Goal: Task Accomplishment & Management: Manage account settings

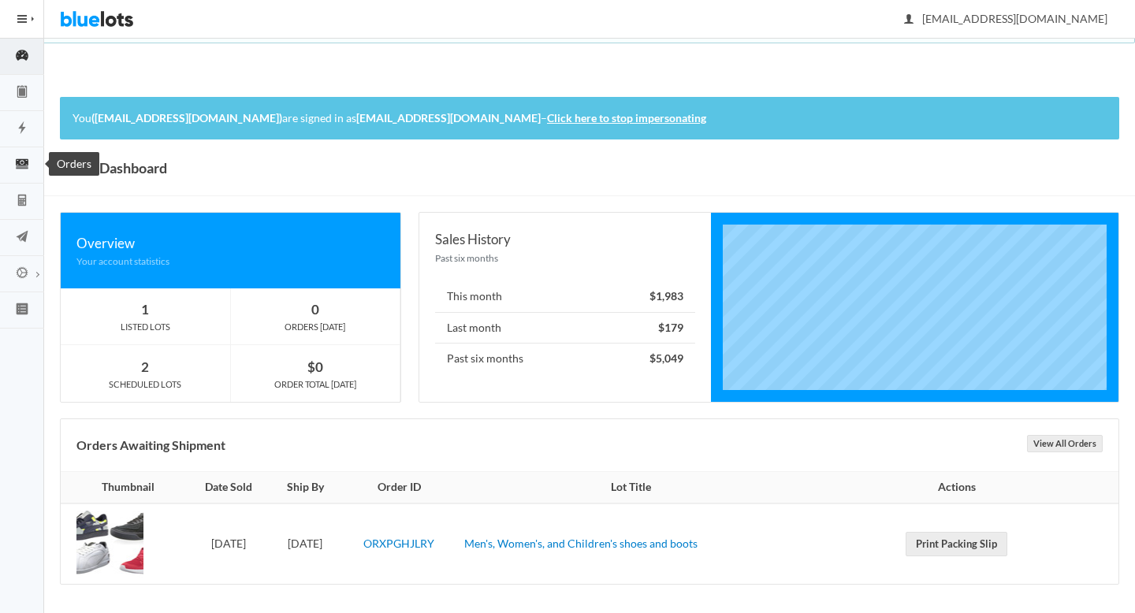
click at [24, 173] on link "Orders" at bounding box center [22, 165] width 44 height 36
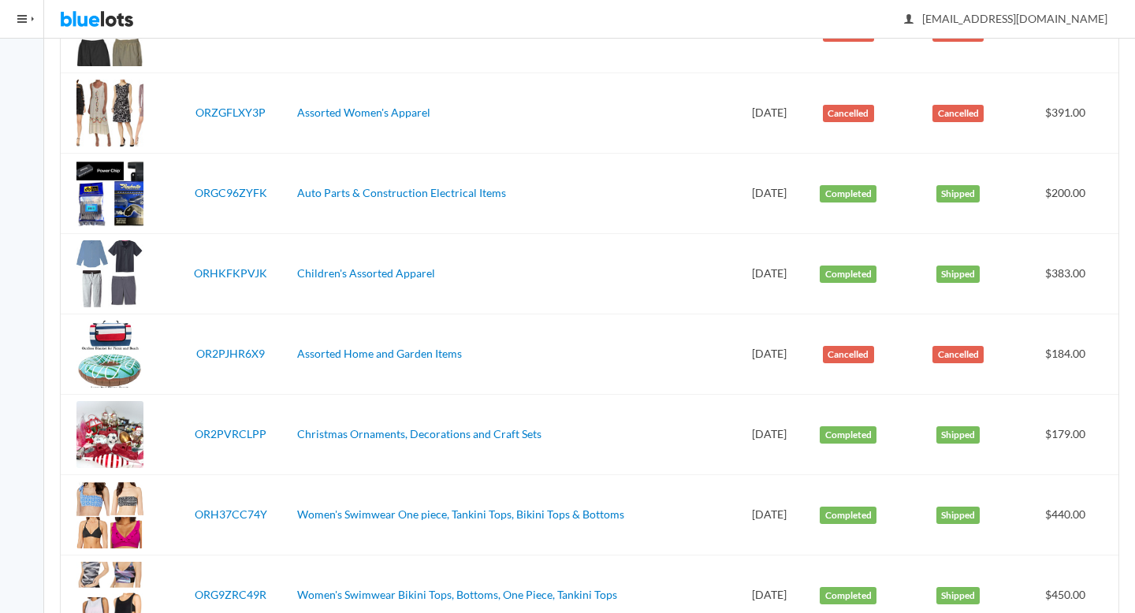
scroll to position [438, 0]
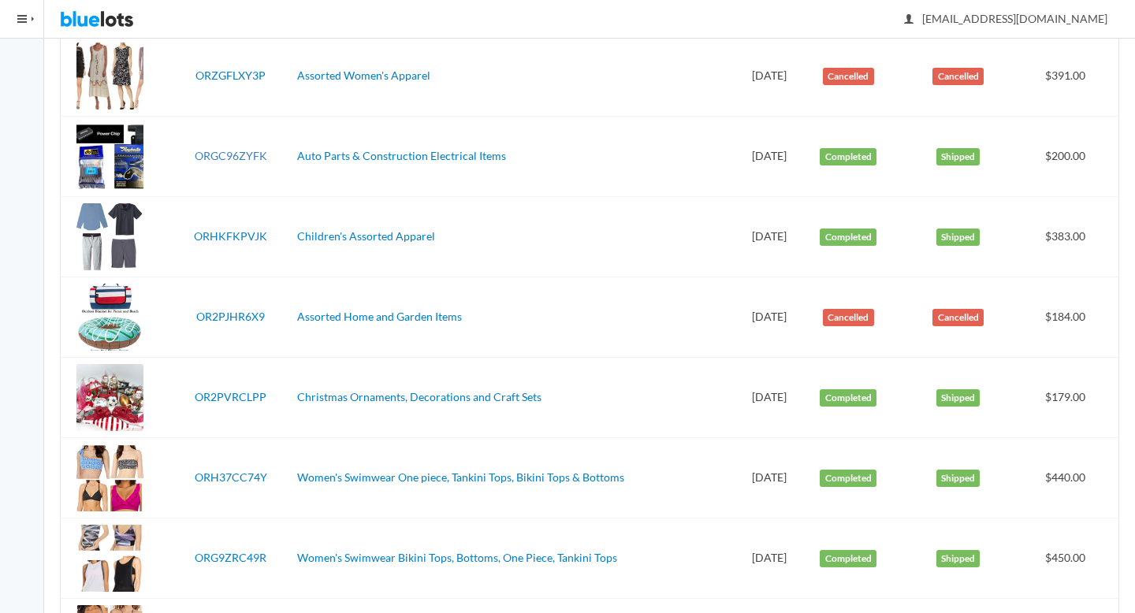
click at [219, 155] on link "ORGC96ZYFK" at bounding box center [231, 155] width 72 height 13
click at [240, 232] on link "ORHKFKPVJK" at bounding box center [230, 235] width 73 height 13
click at [232, 392] on link "OR2PVRCLPP" at bounding box center [231, 396] width 72 height 13
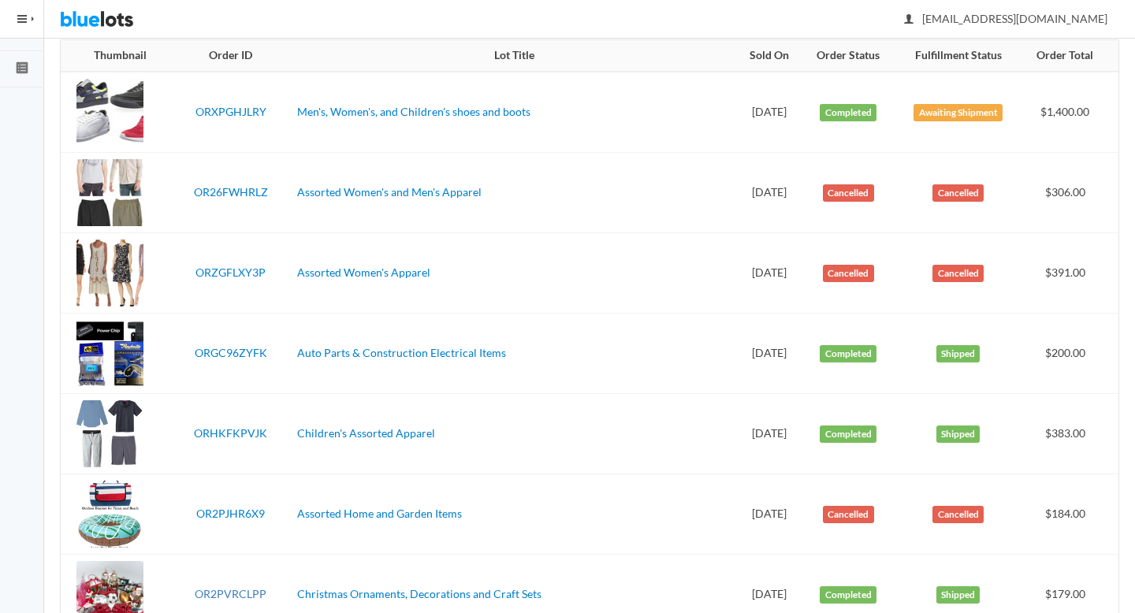
scroll to position [0, 0]
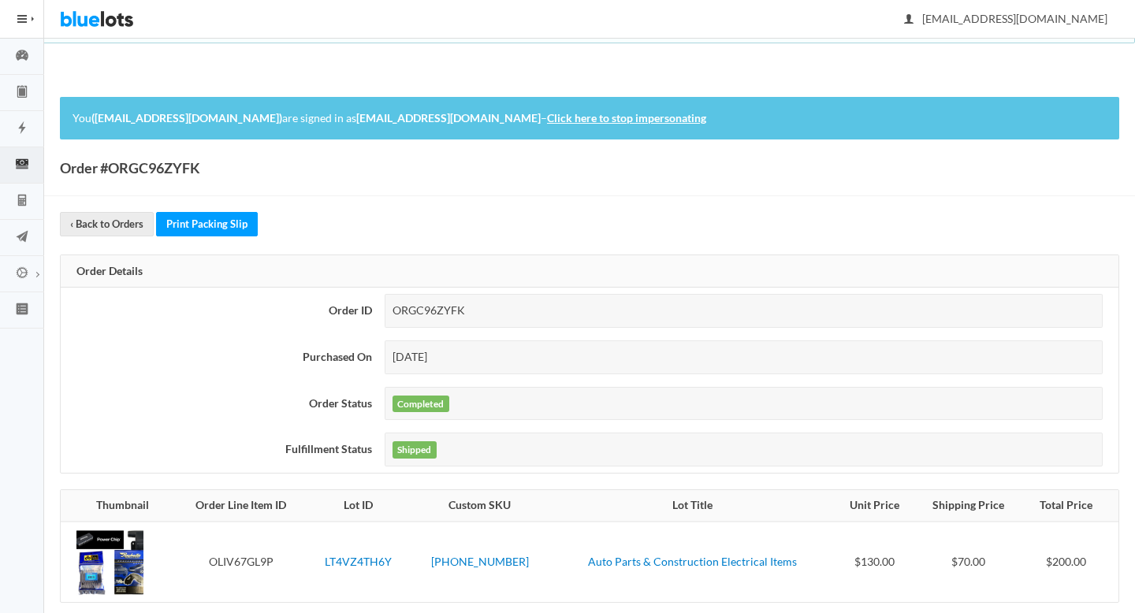
click at [429, 304] on div "ORGC96ZYFK" at bounding box center [743, 311] width 718 height 34
copy div "ORGC96ZYFK"
click at [32, 206] on icon "calculator" at bounding box center [22, 200] width 44 height 14
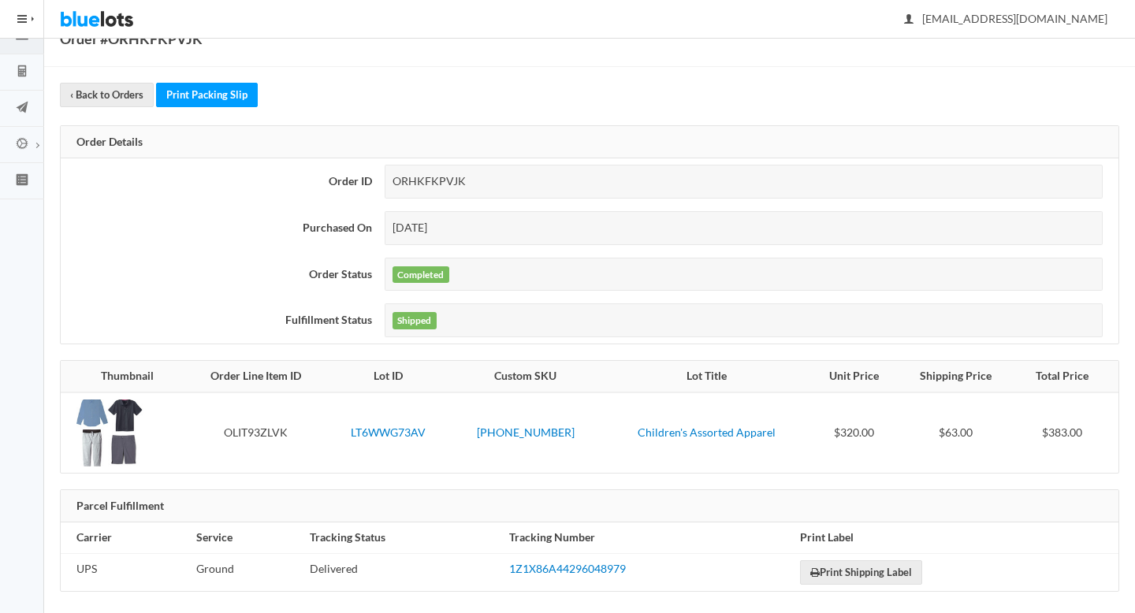
scroll to position [128, 0]
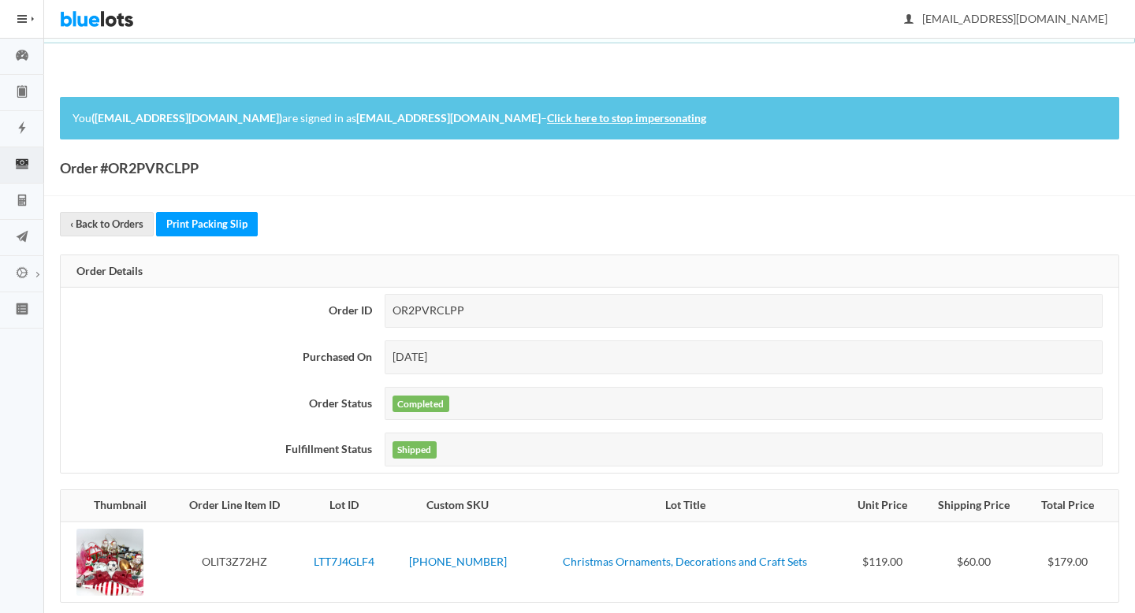
scroll to position [139, 0]
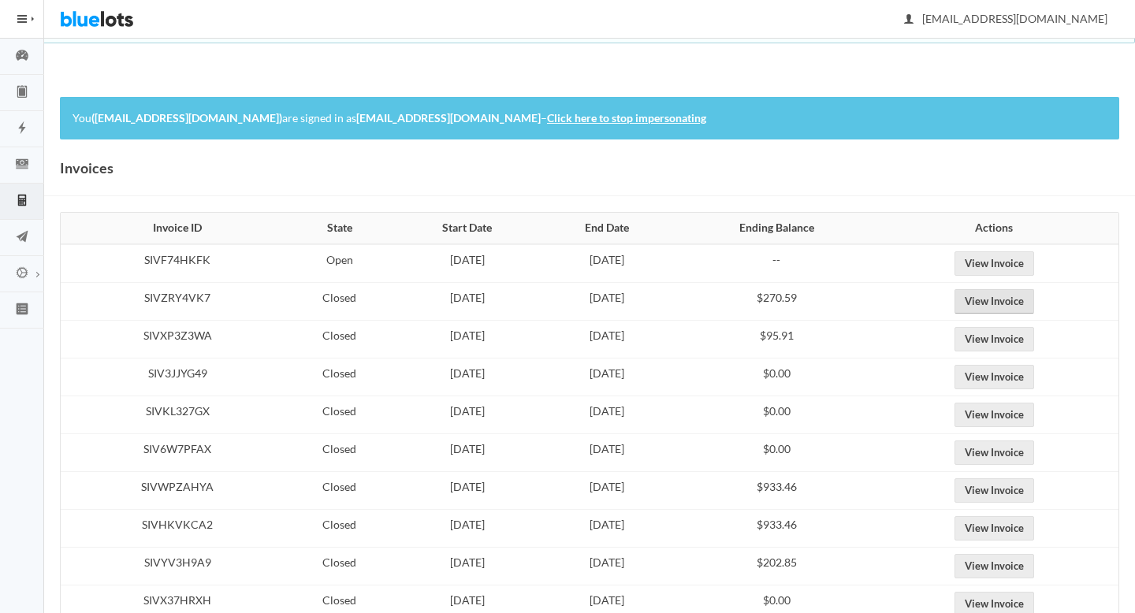
click at [984, 307] on link "View Invoice" at bounding box center [994, 301] width 80 height 24
click at [1030, 262] on link "View Invoice" at bounding box center [994, 263] width 80 height 24
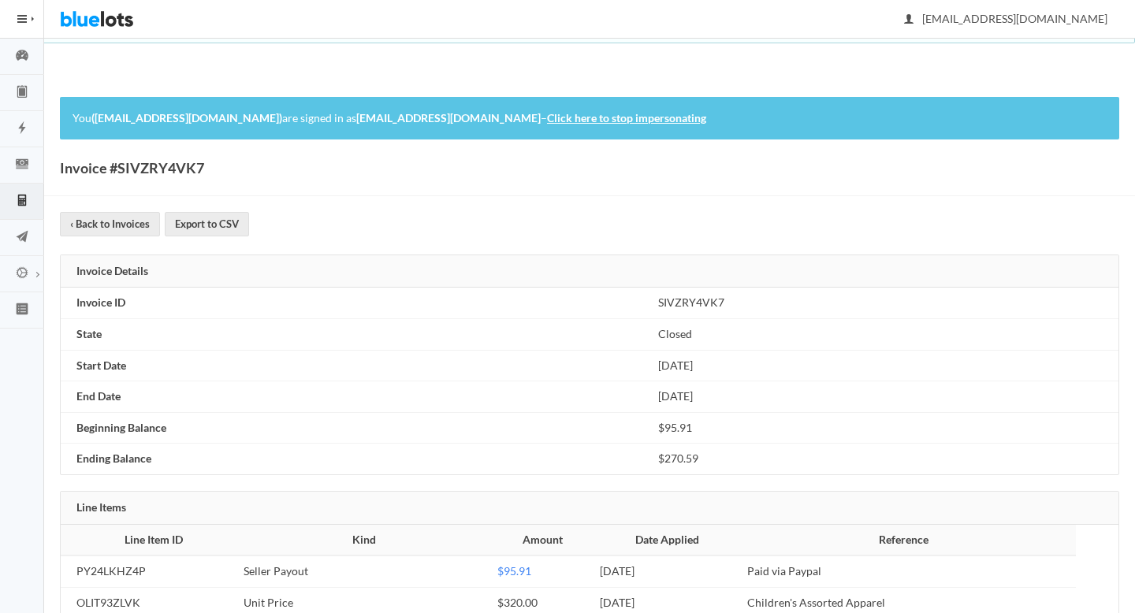
scroll to position [162, 0]
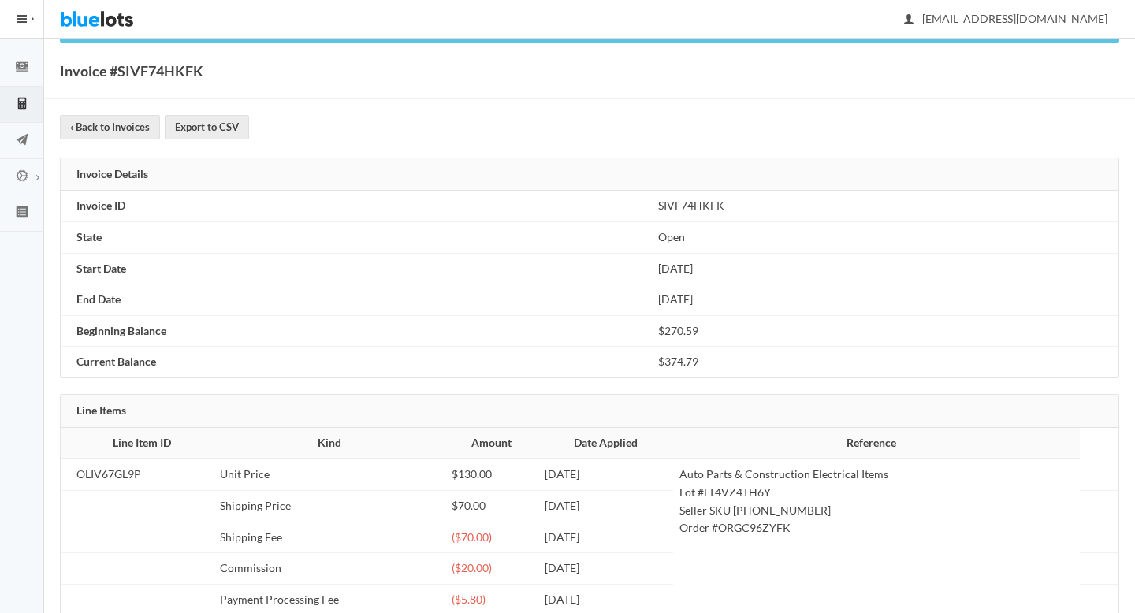
scroll to position [131, 0]
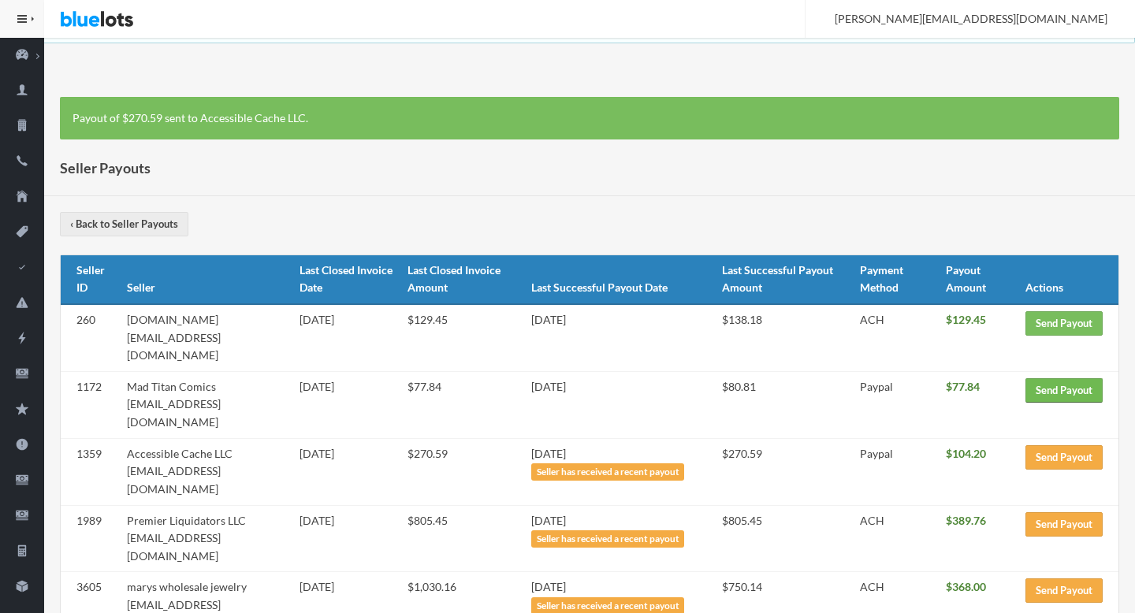
click at [1053, 378] on link "Send Payout" at bounding box center [1063, 390] width 77 height 24
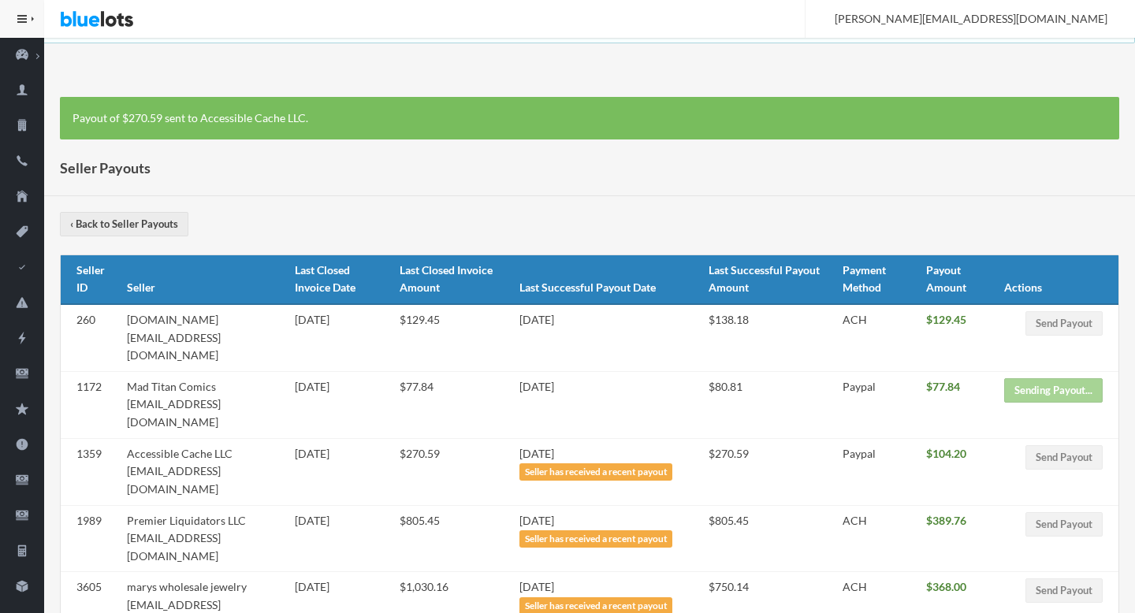
click at [268, 339] on td "WholeSaleSmartBuy.com sales@wholesalesmartbuy.com" at bounding box center [205, 337] width 169 height 67
drag, startPoint x: 268, startPoint y: 339, endPoint x: 143, endPoint y: 341, distance: 125.3
click at [143, 341] on td "WholeSaleSmartBuy.com sales@wholesalesmartbuy.com" at bounding box center [205, 337] width 169 height 67
copy td "sales@wholesalesmartbuy.com"
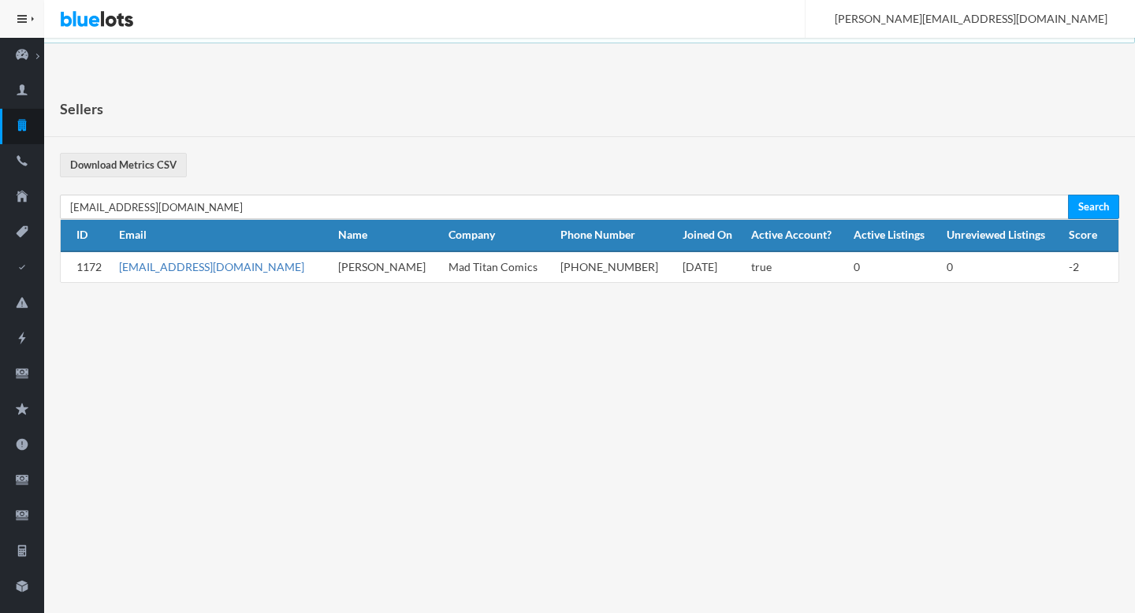
click at [179, 269] on link "[EMAIL_ADDRESS][DOMAIN_NAME]" at bounding box center [211, 266] width 185 height 13
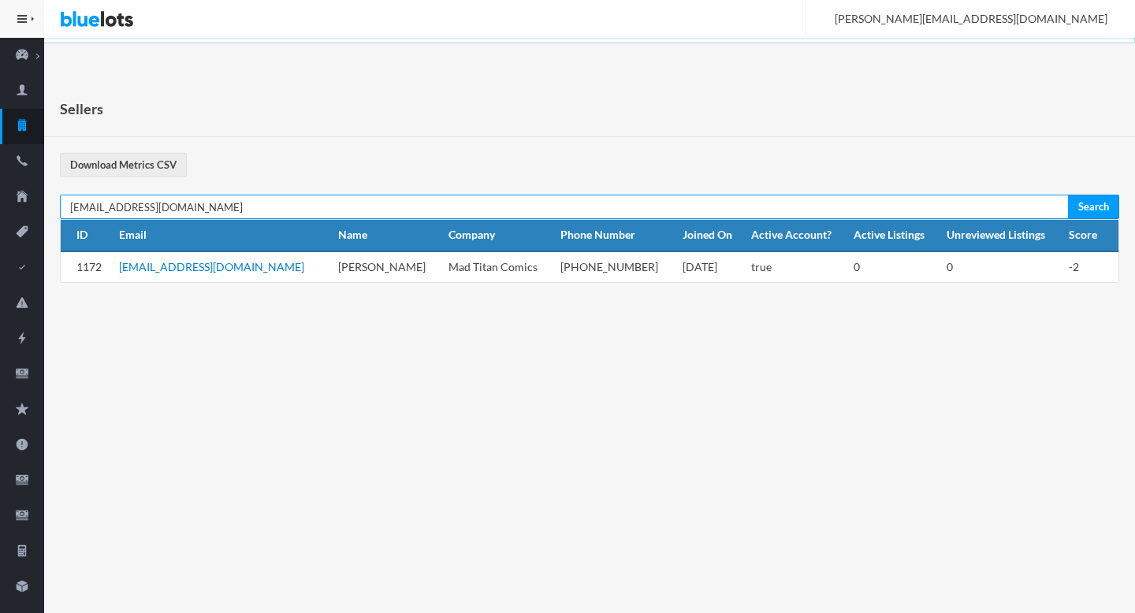
click at [332, 212] on input "[EMAIL_ADDRESS][DOMAIN_NAME]" at bounding box center [564, 207] width 1008 height 24
paste input "ales@wholesalesmartbuy"
type input "sales@wholesalesmartbuy.com"
click at [1068, 195] on input "Search" at bounding box center [1093, 207] width 51 height 24
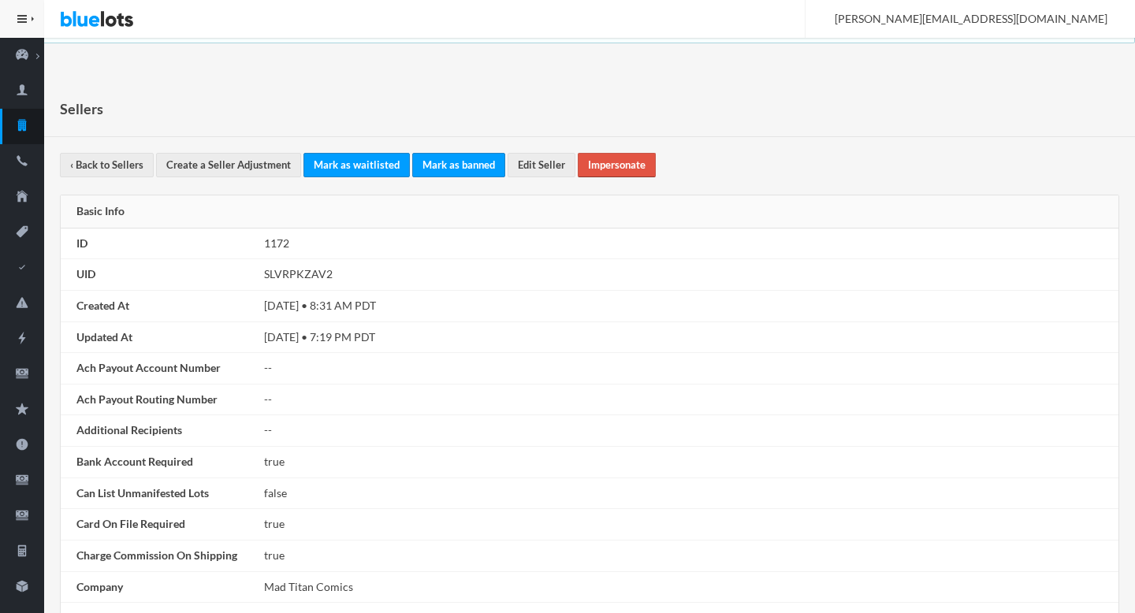
click at [620, 158] on link "Impersonate" at bounding box center [617, 165] width 78 height 24
